Goal: Book appointment/travel/reservation

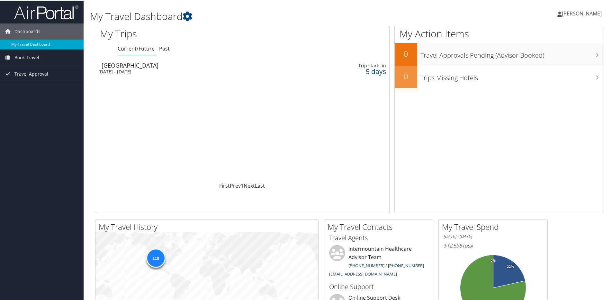
click at [45, 191] on div "Dashboards My Travel Dashboard Book Travel Approval Request (Beta) Book/Manage …" at bounding box center [307, 243] width 615 height 486
click at [32, 52] on span "Book Travel" at bounding box center [26, 57] width 25 height 16
click at [34, 69] on link "Approval Request (Beta)" at bounding box center [42, 70] width 84 height 10
click at [27, 59] on span "Book Travel" at bounding box center [26, 57] width 25 height 16
click at [27, 76] on link "Book/Manage Online Trips" at bounding box center [42, 80] width 84 height 10
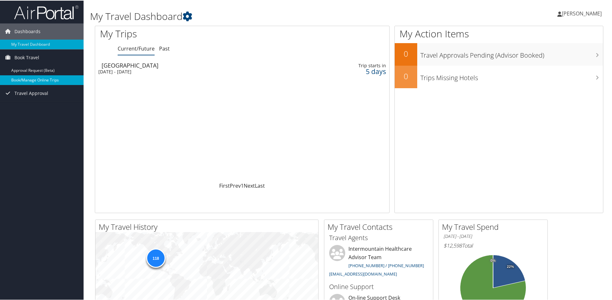
click at [51, 78] on link "Book/Manage Online Trips" at bounding box center [42, 80] width 84 height 10
